Goal: Use online tool/utility: Compare options

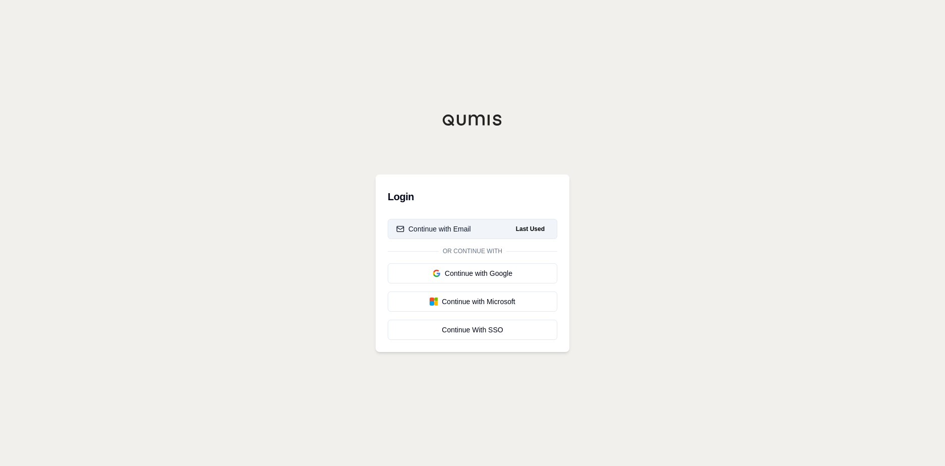
click at [477, 229] on button "Continue with Email Last Used" at bounding box center [473, 229] width 170 height 20
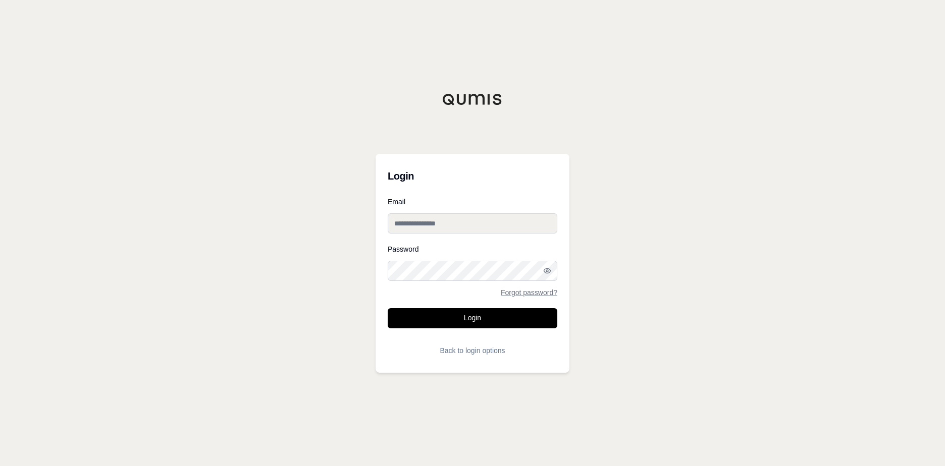
type input "**********"
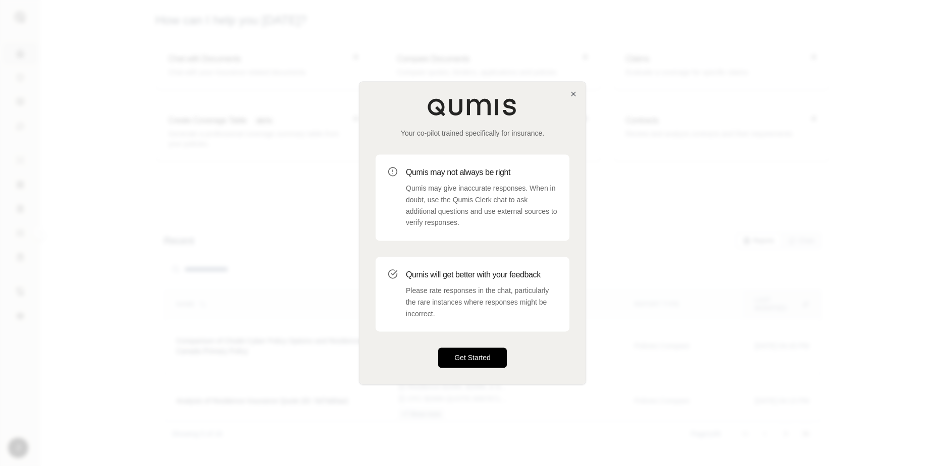
click at [474, 360] on button "Get Started" at bounding box center [472, 358] width 69 height 20
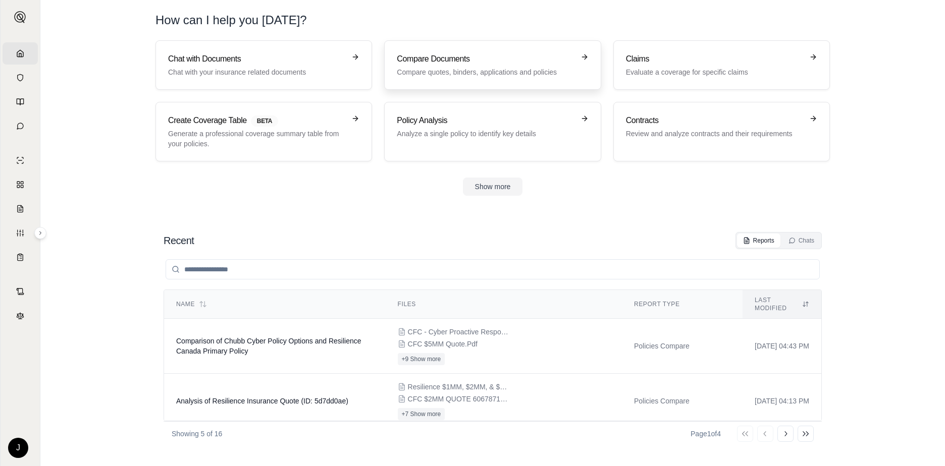
click at [509, 65] on div "Compare Documents Compare quotes, binders, applications and policies" at bounding box center [485, 65] width 177 height 24
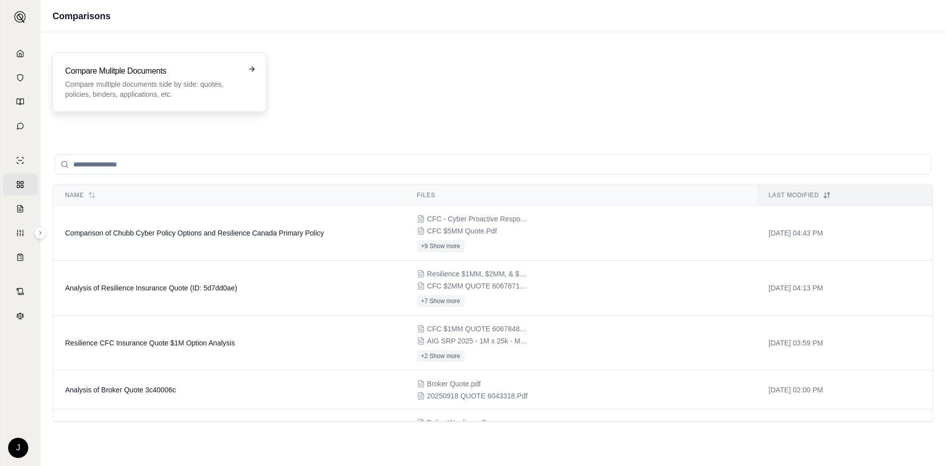
click at [143, 83] on p "Compare multiple documents side by side: quotes, policies, binders, application…" at bounding box center [152, 89] width 175 height 20
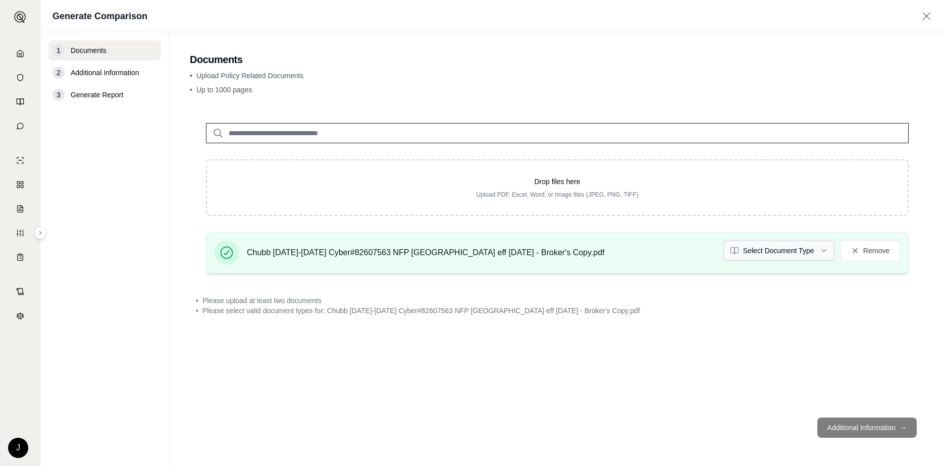
click at [815, 251] on html "Home Vault Prompts Chats Single Policy Comparisons Claims Custom Report Coverag…" at bounding box center [472, 233] width 945 height 466
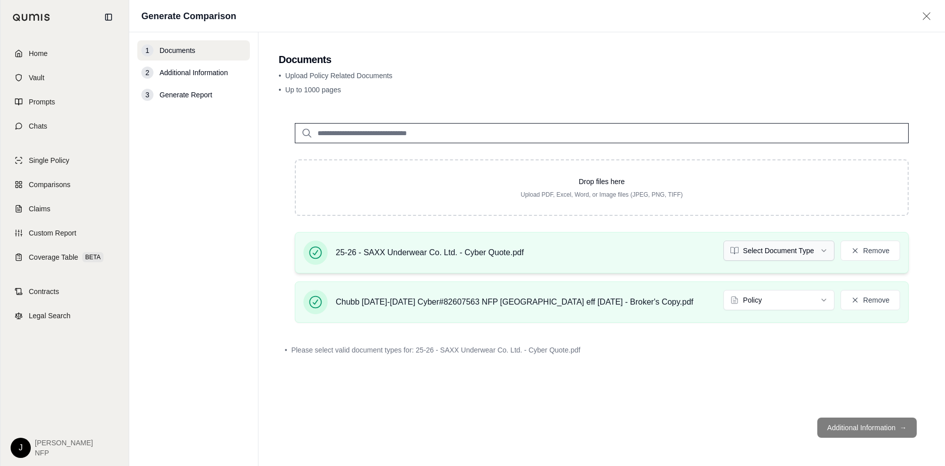
click at [819, 252] on html "Home Vault Prompts Chats Single Policy Comparisons Claims Custom Report Coverag…" at bounding box center [472, 233] width 945 height 466
click at [863, 428] on button "Additional Information →" at bounding box center [866, 428] width 99 height 20
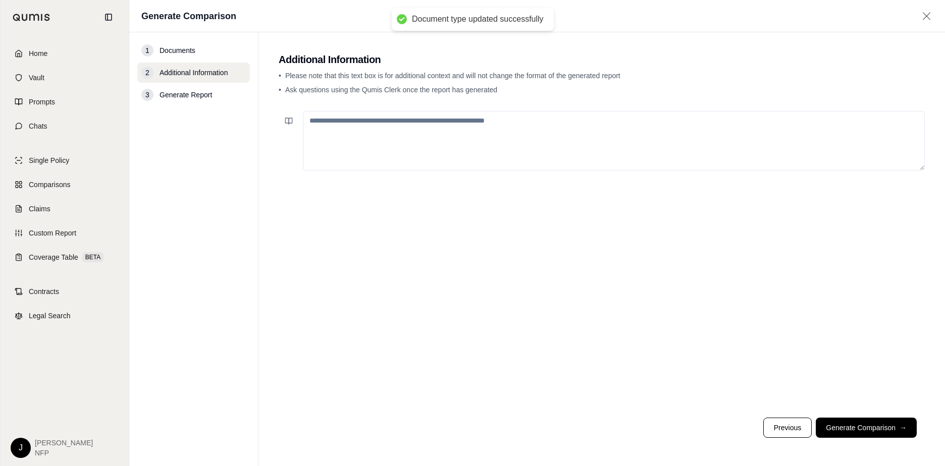
click at [367, 127] on textarea at bounding box center [614, 141] width 622 height 60
type textarea "**********"
click at [863, 417] on footer "Previous Generate Comparison →" at bounding box center [602, 428] width 646 height 36
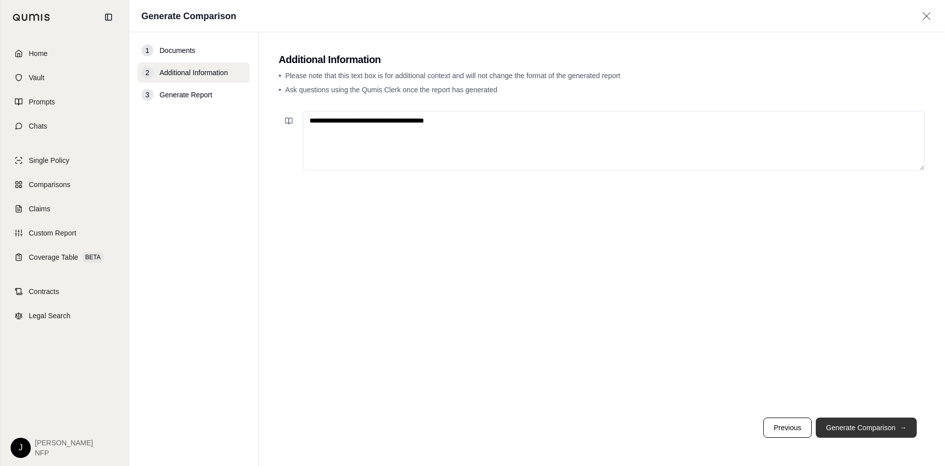
click at [860, 420] on button "Generate Comparison →" at bounding box center [866, 428] width 101 height 20
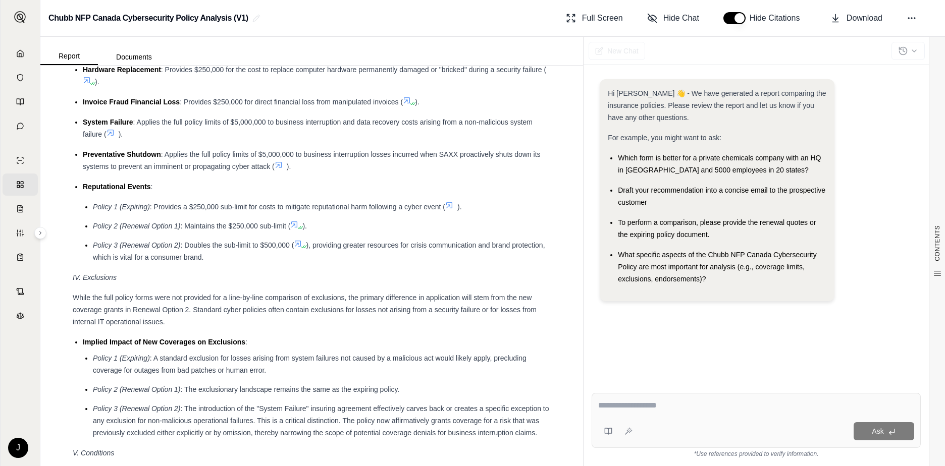
scroll to position [1447, 0]
